Goal: Task Accomplishment & Management: Complete application form

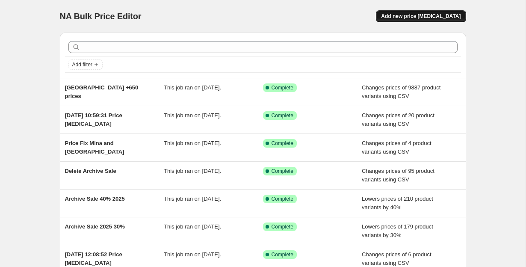
click at [403, 14] on span "Add new price [MEDICAL_DATA]" at bounding box center [421, 16] width 80 height 7
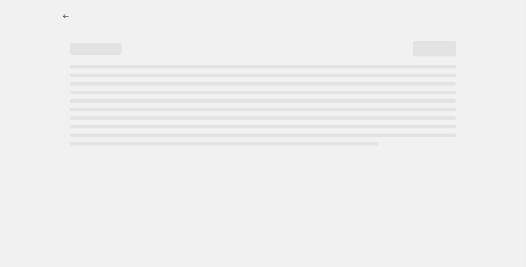
select select "percentage"
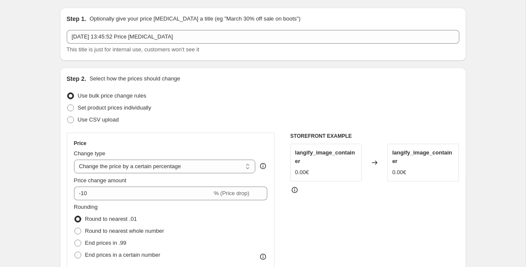
scroll to position [30, 0]
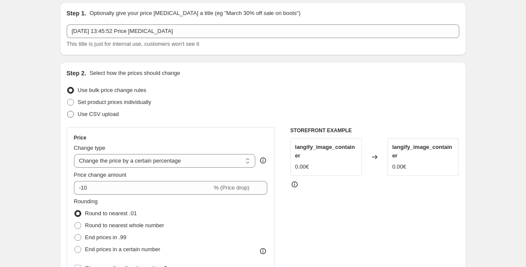
click at [69, 115] on span at bounding box center [70, 114] width 7 height 7
click at [68, 111] on input "Use CSV upload" at bounding box center [67, 111] width 0 height 0
radio input "true"
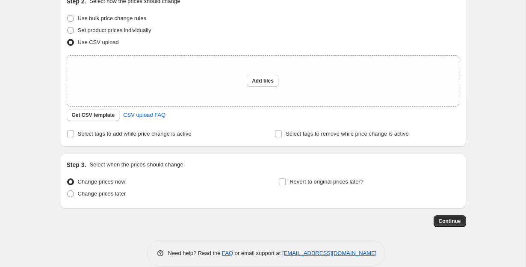
scroll to position [105, 0]
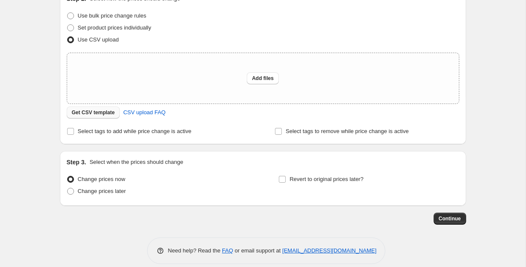
click at [78, 113] on span "Get CSV template" at bounding box center [93, 112] width 43 height 7
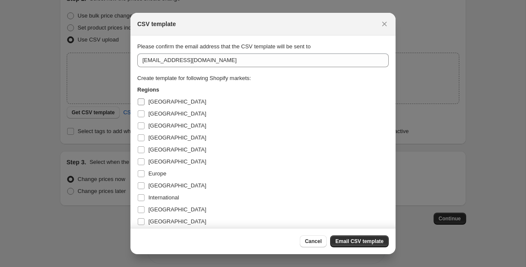
click at [141, 100] on input "[GEOGRAPHIC_DATA]" at bounding box center [141, 101] width 7 height 7
checkbox input "true"
click at [141, 112] on input "[GEOGRAPHIC_DATA]" at bounding box center [141, 113] width 7 height 7
checkbox input "true"
click at [140, 122] on input "[GEOGRAPHIC_DATA]" at bounding box center [141, 125] width 7 height 7
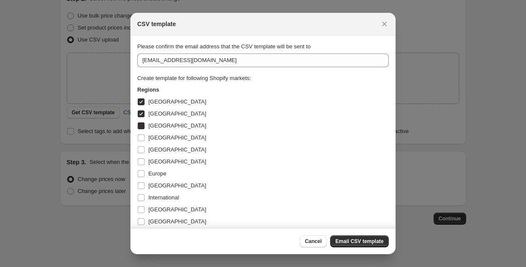
checkbox input "true"
click at [140, 136] on input "[GEOGRAPHIC_DATA]" at bounding box center [141, 137] width 7 height 7
checkbox input "true"
click at [140, 150] on input "[GEOGRAPHIC_DATA]" at bounding box center [141, 149] width 7 height 7
checkbox input "true"
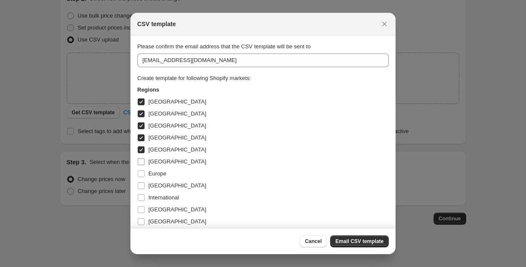
click at [141, 160] on input "[GEOGRAPHIC_DATA]" at bounding box center [141, 161] width 7 height 7
checkbox input "true"
click at [140, 174] on input "Europe" at bounding box center [141, 173] width 7 height 7
checkbox input "true"
click at [141, 187] on input "[GEOGRAPHIC_DATA]" at bounding box center [141, 185] width 7 height 7
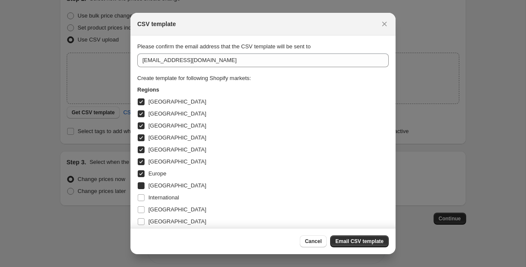
checkbox input "true"
click at [141, 198] on input "International" at bounding box center [141, 197] width 7 height 7
checkbox input "true"
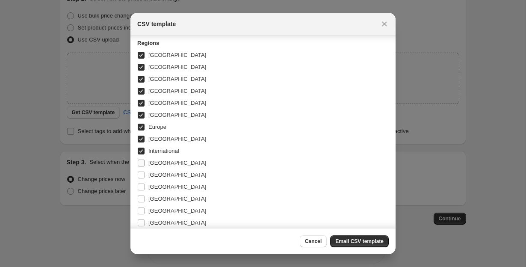
click at [141, 164] on input "[GEOGRAPHIC_DATA]" at bounding box center [141, 163] width 7 height 7
checkbox input "true"
click at [141, 170] on label "[GEOGRAPHIC_DATA]" at bounding box center [171, 175] width 69 height 12
click at [141, 172] on input "[GEOGRAPHIC_DATA]" at bounding box center [141, 175] width 7 height 7
checkbox input "true"
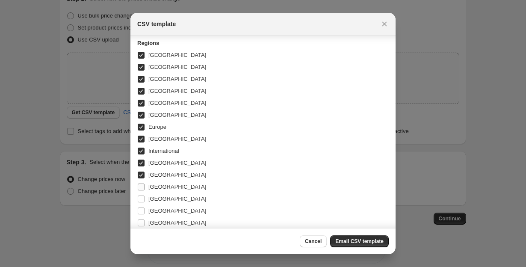
click at [141, 183] on span ":r2b:" at bounding box center [141, 187] width 8 height 8
click at [141, 184] on input "[GEOGRAPHIC_DATA]" at bounding box center [141, 187] width 7 height 7
checkbox input "true"
click at [141, 194] on label "[GEOGRAPHIC_DATA]" at bounding box center [171, 199] width 69 height 12
click at [141, 196] on input "[GEOGRAPHIC_DATA]" at bounding box center [141, 199] width 7 height 7
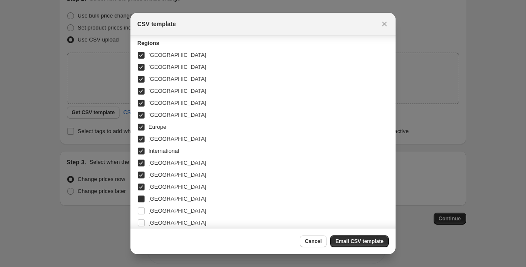
checkbox input "true"
click at [139, 212] on input "[GEOGRAPHIC_DATA]" at bounding box center [141, 211] width 7 height 7
checkbox input "true"
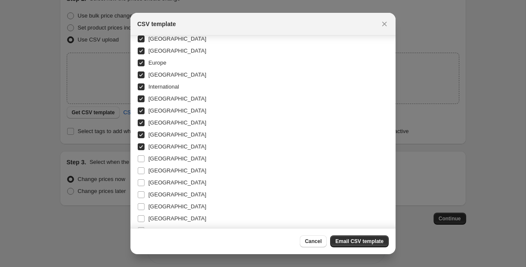
scroll to position [115, 0]
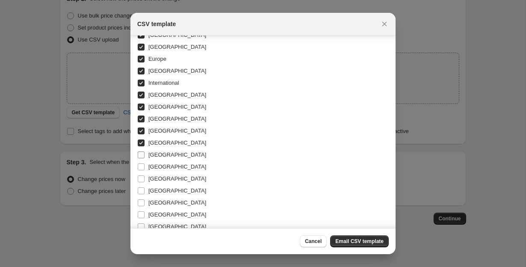
click at [141, 154] on input "[GEOGRAPHIC_DATA]" at bounding box center [141, 154] width 7 height 7
checkbox input "true"
click at [139, 166] on input "[GEOGRAPHIC_DATA]" at bounding box center [141, 166] width 7 height 7
checkbox input "true"
click at [139, 178] on input "[GEOGRAPHIC_DATA]" at bounding box center [141, 178] width 7 height 7
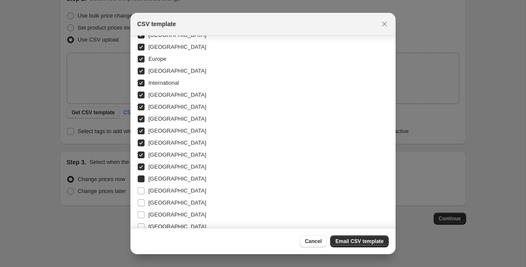
checkbox input "true"
click at [139, 190] on input "[GEOGRAPHIC_DATA]" at bounding box center [141, 190] width 7 height 7
checkbox input "true"
click at [139, 202] on input "[GEOGRAPHIC_DATA]" at bounding box center [141, 202] width 7 height 7
checkbox input "true"
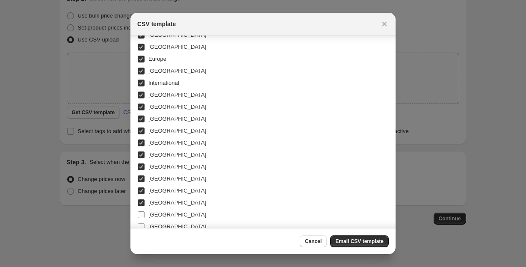
click at [139, 211] on label "[GEOGRAPHIC_DATA]" at bounding box center [171, 215] width 69 height 12
click at [139, 211] on input "[GEOGRAPHIC_DATA]" at bounding box center [141, 214] width 7 height 7
checkbox input "true"
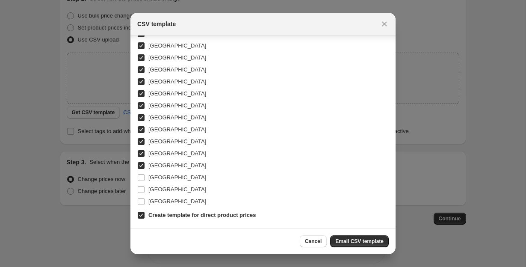
scroll to position [164, 0]
click at [141, 180] on input "[GEOGRAPHIC_DATA]" at bounding box center [141, 177] width 7 height 7
checkbox input "true"
click at [141, 193] on span ":r2b:" at bounding box center [141, 190] width 8 height 8
click at [141, 193] on input "[GEOGRAPHIC_DATA]" at bounding box center [141, 189] width 7 height 7
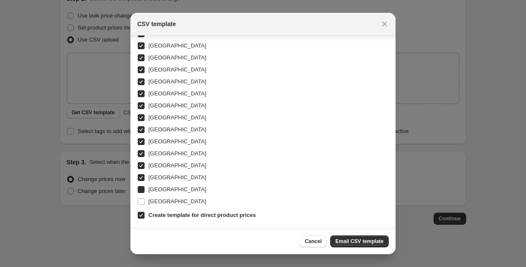
checkbox input "true"
click at [139, 202] on input "[GEOGRAPHIC_DATA]" at bounding box center [141, 201] width 7 height 7
checkbox input "true"
click at [337, 239] on span "Email CSV template" at bounding box center [359, 241] width 48 height 7
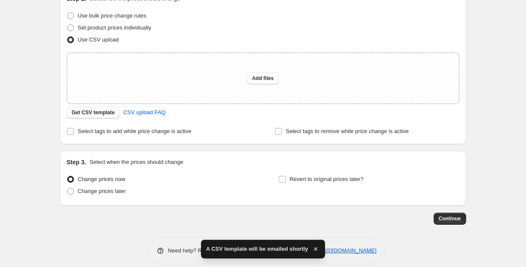
click at [85, 115] on span "Get CSV template" at bounding box center [93, 112] width 43 height 7
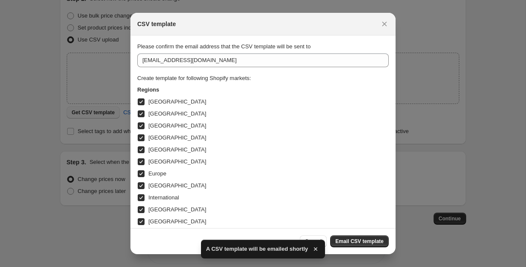
scroll to position [0, 0]
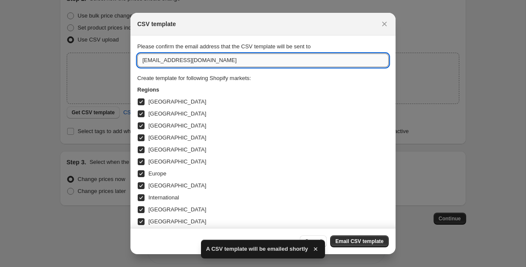
click at [151, 61] on input "[EMAIL_ADDRESS][DOMAIN_NAME]" at bounding box center [263, 60] width 252 height 14
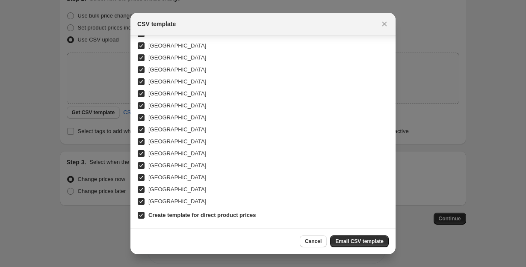
scroll to position [164, 0]
type input "[PERSON_NAME][EMAIL_ADDRESS][PERSON_NAME][DOMAIN_NAME]"
click at [338, 240] on span "Email CSV template" at bounding box center [359, 241] width 48 height 7
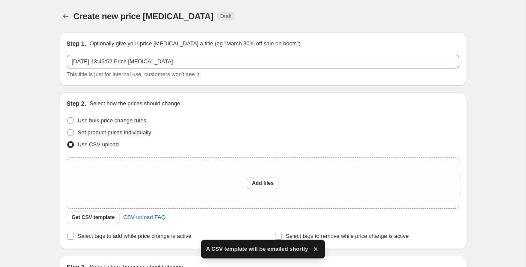
scroll to position [105, 0]
